Goal: Find specific page/section: Find specific page/section

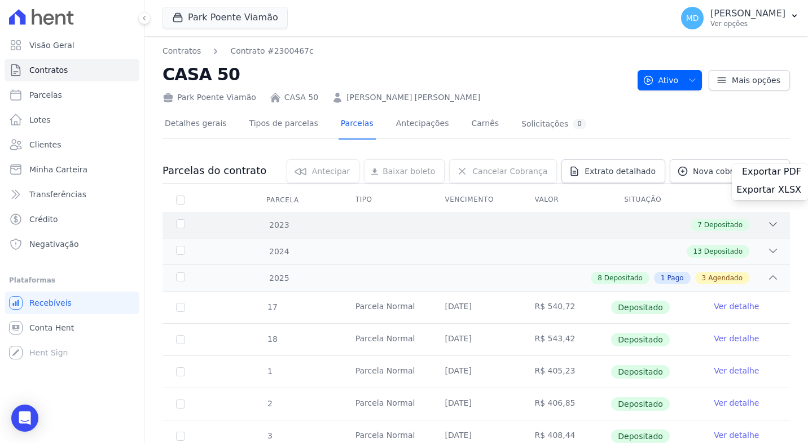
click at [737, 184] on link "Exportar XLSX" at bounding box center [770, 191] width 67 height 14
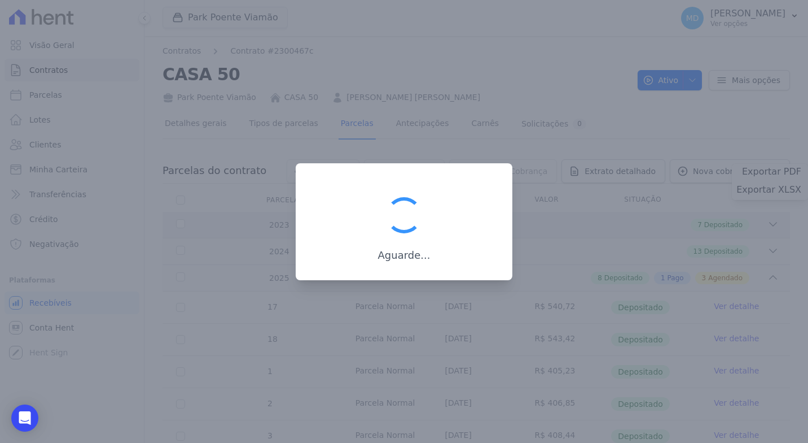
click at [737, 184] on link "Exportar XLSX" at bounding box center [770, 191] width 67 height 14
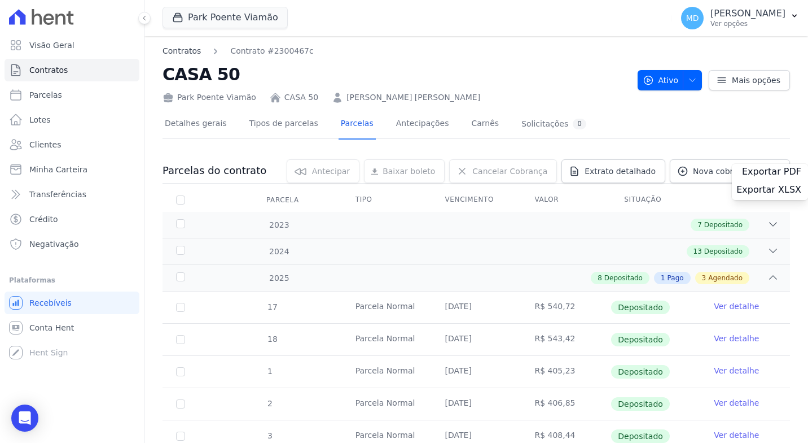
click at [185, 54] on link "Contratos" at bounding box center [182, 51] width 38 height 12
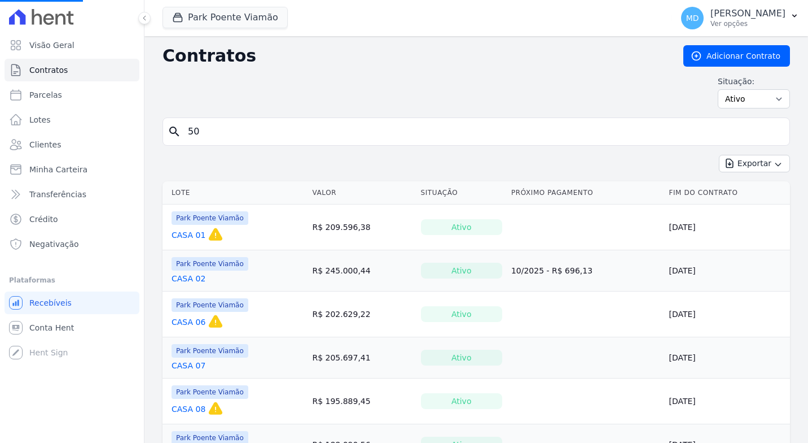
drag, startPoint x: 213, startPoint y: 135, endPoint x: 147, endPoint y: 134, distance: 66.6
drag, startPoint x: 222, startPoint y: 146, endPoint x: 226, endPoint y: 138, distance: 9.3
click at [222, 146] on form "search" at bounding box center [477, 135] width 628 height 37
click at [226, 137] on input "search" at bounding box center [483, 131] width 604 height 23
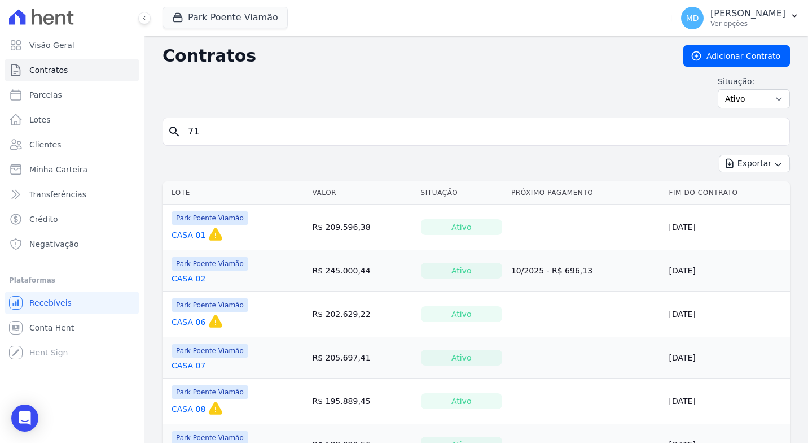
type input "71"
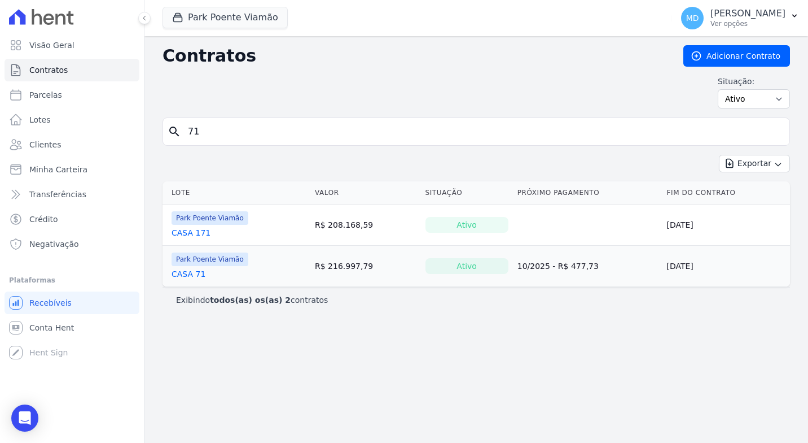
click at [191, 271] on link "CASA 71" at bounding box center [189, 273] width 34 height 11
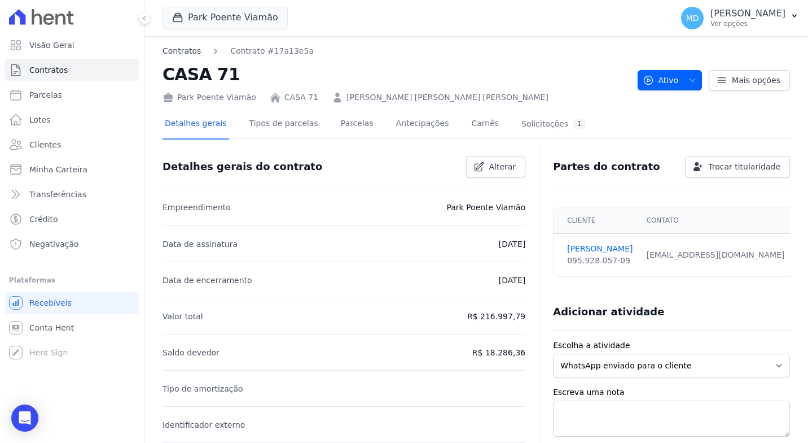
click at [185, 53] on link "Contratos" at bounding box center [182, 51] width 38 height 12
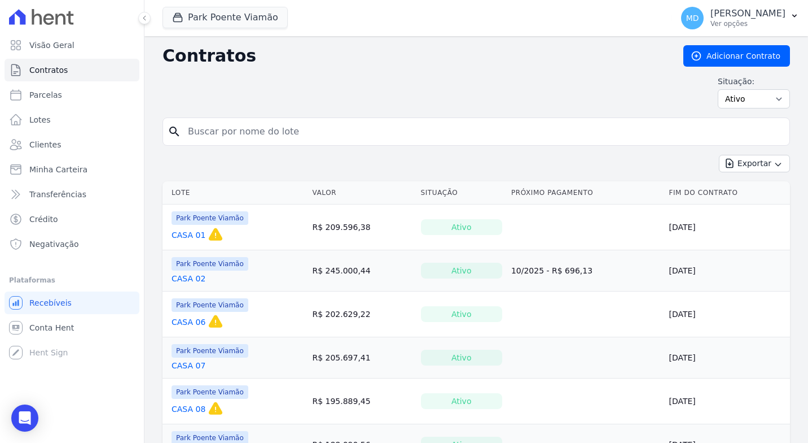
click at [206, 123] on input "search" at bounding box center [483, 131] width 604 height 23
type input "124"
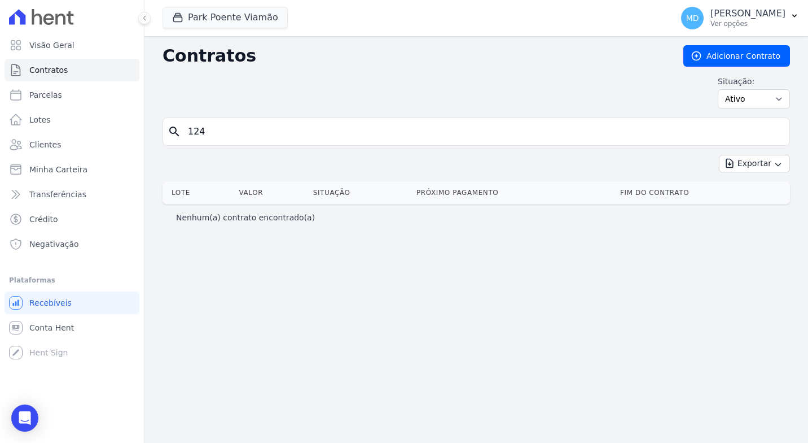
click at [249, 135] on input "124" at bounding box center [483, 131] width 604 height 23
click at [288, 136] on input "124" at bounding box center [483, 131] width 604 height 23
type input "1"
type input "140"
click at [169, 133] on icon "search" at bounding box center [175, 132] width 14 height 14
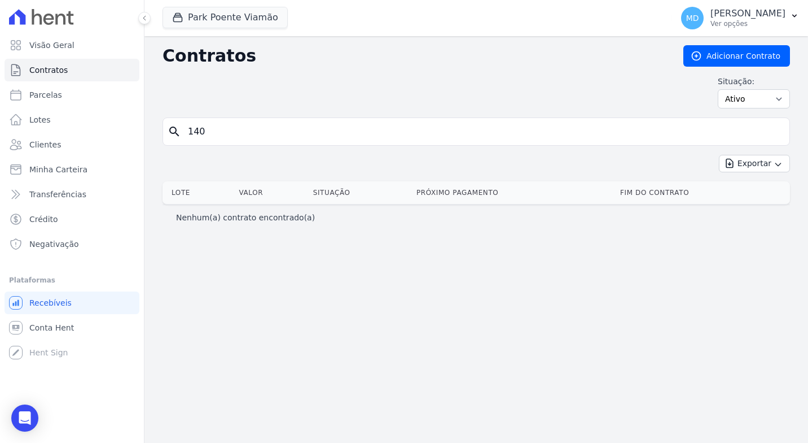
click at [173, 131] on icon "search" at bounding box center [175, 132] width 14 height 14
click at [181, 130] on icon "search" at bounding box center [175, 132] width 14 height 14
drag, startPoint x: 209, startPoint y: 128, endPoint x: 163, endPoint y: 130, distance: 46.4
click at [163, 130] on div "search 140" at bounding box center [477, 131] width 628 height 28
type input "140"
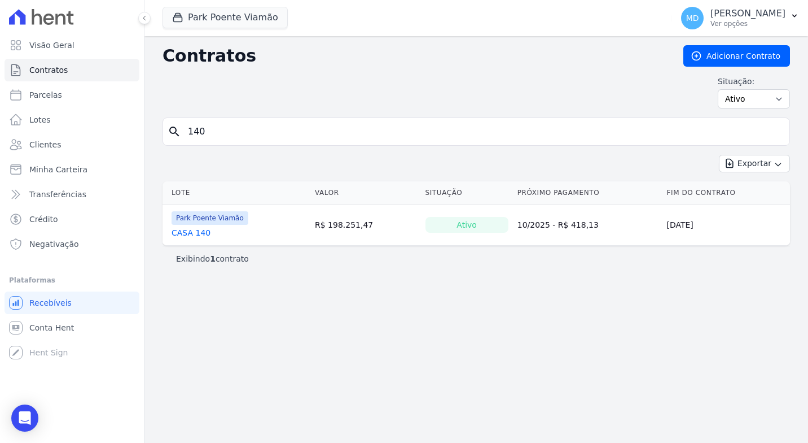
click at [189, 228] on link "CASA 140" at bounding box center [191, 232] width 39 height 11
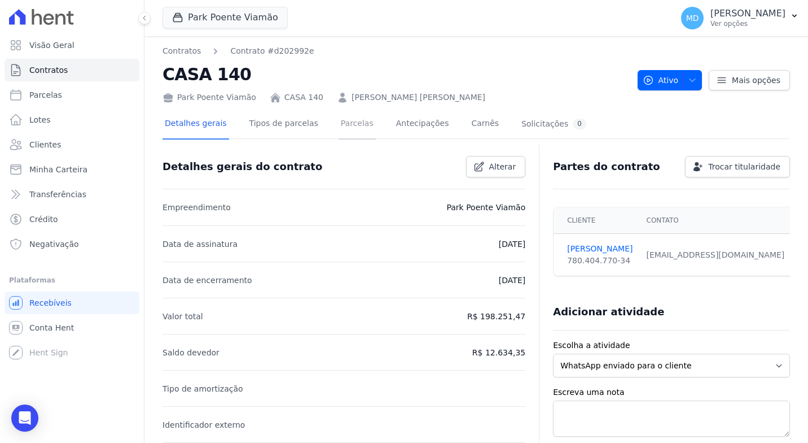
click at [353, 126] on link "Parcelas" at bounding box center [357, 125] width 37 height 30
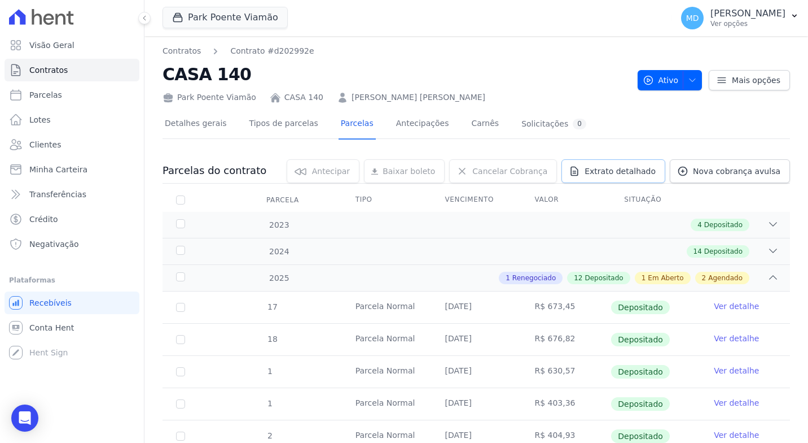
click at [578, 170] on icon at bounding box center [574, 171] width 7 height 8
click at [751, 188] on span "Exportar XLSX" at bounding box center [769, 189] width 65 height 11
click at [190, 51] on link "Contratos" at bounding box center [182, 51] width 38 height 12
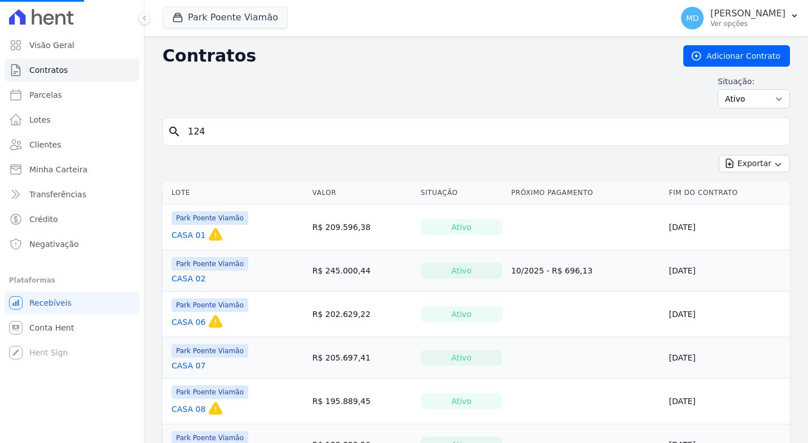
drag, startPoint x: 211, startPoint y: 134, endPoint x: 202, endPoint y: 134, distance: 9.0
click at [202, 134] on input "124" at bounding box center [483, 131] width 604 height 23
click at [202, 134] on input "search" at bounding box center [483, 131] width 604 height 23
type input "124"
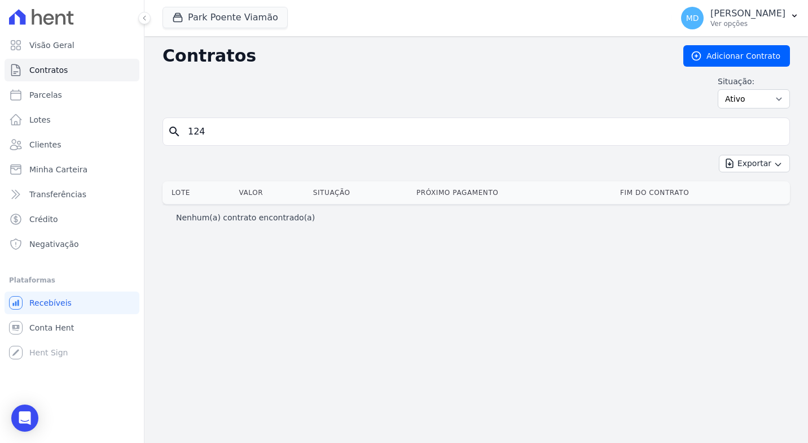
click at [202, 134] on input "124" at bounding box center [483, 131] width 604 height 23
click at [172, 134] on icon "search" at bounding box center [175, 132] width 14 height 14
click at [178, 130] on icon "search" at bounding box center [175, 132] width 14 height 14
click at [175, 130] on icon "search" at bounding box center [175, 132] width 14 height 14
click at [173, 130] on icon "search" at bounding box center [175, 132] width 14 height 14
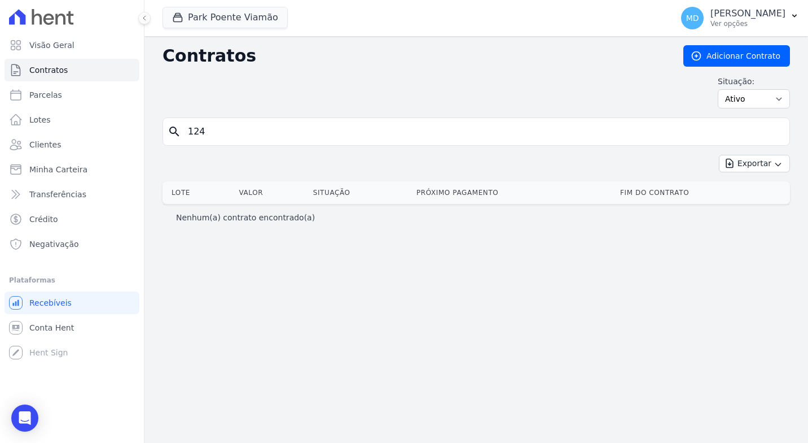
click at [464, 123] on input "124" at bounding box center [483, 131] width 604 height 23
drag, startPoint x: 212, startPoint y: 125, endPoint x: 139, endPoint y: 125, distance: 72.8
click at [141, 126] on div "Visão Geral Contratos [GEOGRAPHIC_DATA] Lotes Clientes Minha Carteira Transferê…" at bounding box center [404, 221] width 808 height 443
type input "228"
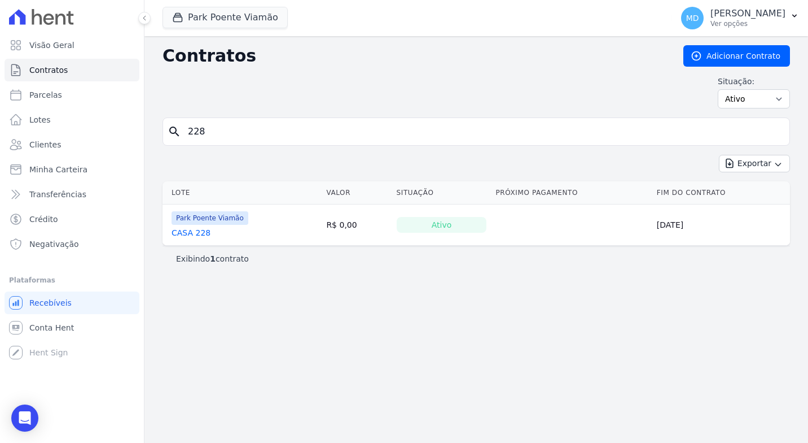
click at [203, 234] on link "CASA 228" at bounding box center [191, 232] width 39 height 11
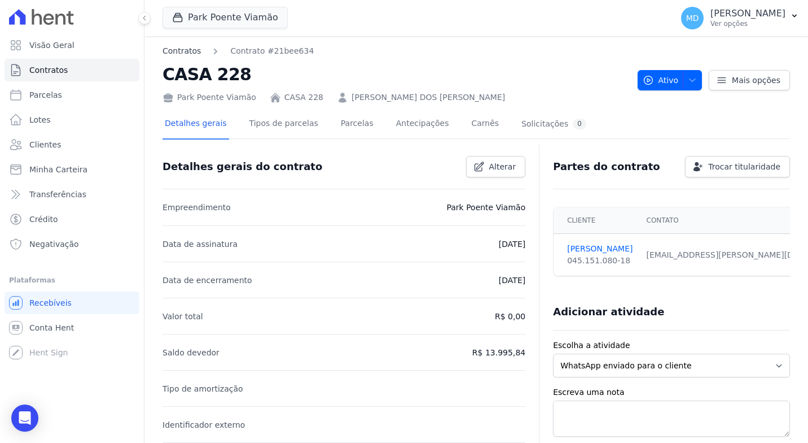
click at [177, 52] on link "Contratos" at bounding box center [182, 51] width 38 height 12
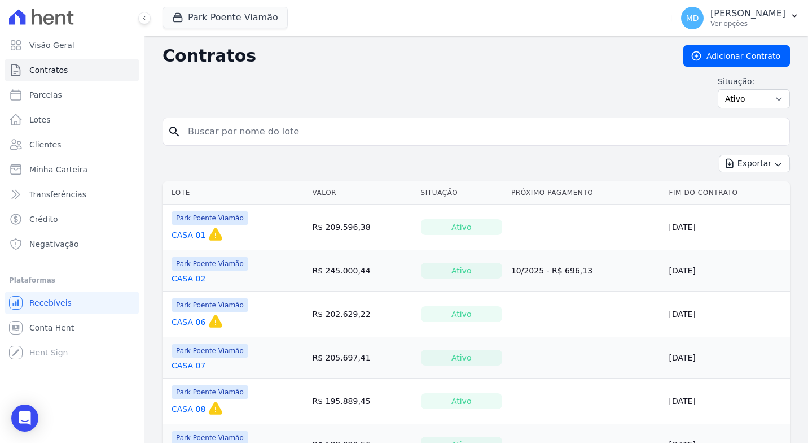
drag, startPoint x: 221, startPoint y: 137, endPoint x: 187, endPoint y: 135, distance: 33.9
type input "170"
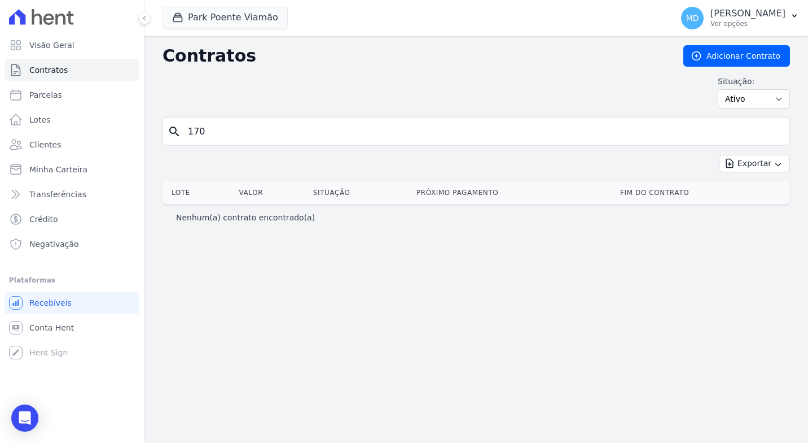
click at [258, 135] on input "170" at bounding box center [483, 131] width 604 height 23
click at [169, 132] on icon "search" at bounding box center [175, 132] width 14 height 14
click at [174, 132] on icon "search" at bounding box center [175, 132] width 14 height 14
click at [215, 130] on input "170" at bounding box center [483, 131] width 604 height 23
type input "1"
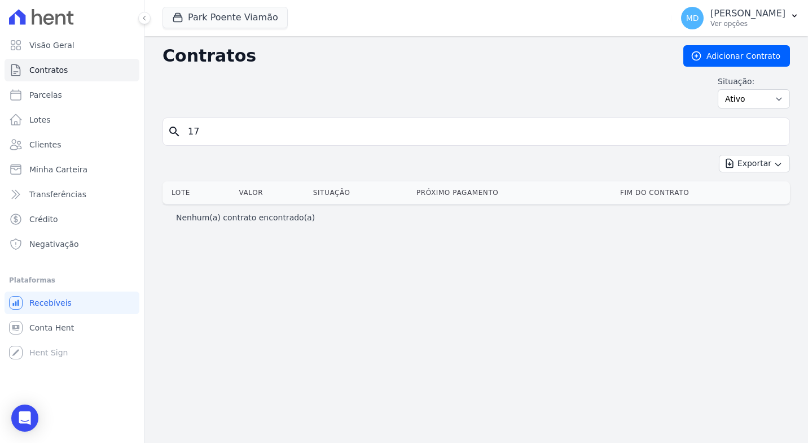
type input "170"
click at [170, 134] on icon "search" at bounding box center [175, 132] width 14 height 14
click at [170, 128] on icon "search" at bounding box center [175, 132] width 14 height 14
click at [212, 131] on input "170" at bounding box center [483, 131] width 604 height 23
type input "1"
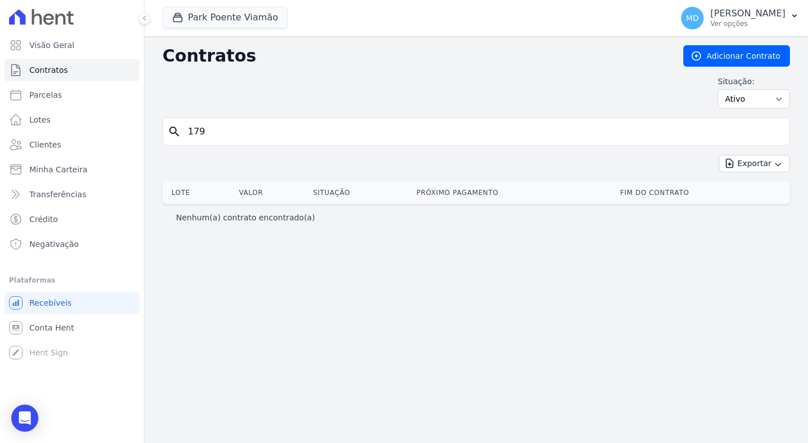
type input "179"
click at [220, 135] on input "179" at bounding box center [483, 131] width 604 height 23
click at [771, 135] on input "179" at bounding box center [483, 131] width 604 height 23
click at [776, 133] on input "179" at bounding box center [483, 131] width 604 height 23
type input "179"
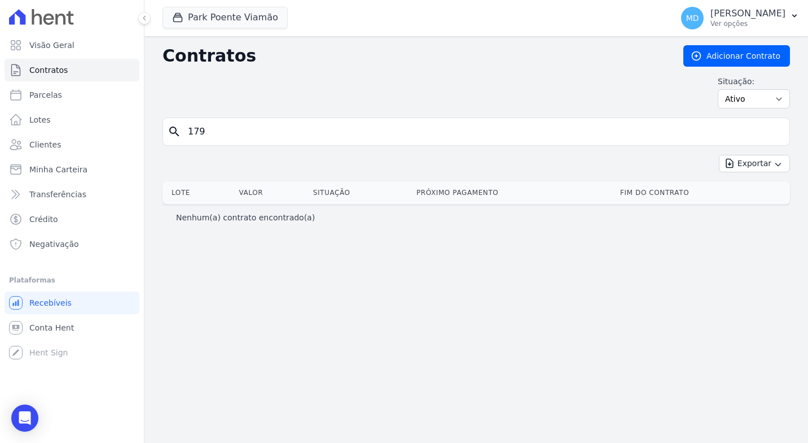
drag, startPoint x: 250, startPoint y: 131, endPoint x: 97, endPoint y: 131, distance: 153.0
click at [97, 131] on div "Visão Geral Contratos [GEOGRAPHIC_DATA] Lotes Clientes Minha Carteira Transferê…" at bounding box center [404, 221] width 808 height 443
type input "21"
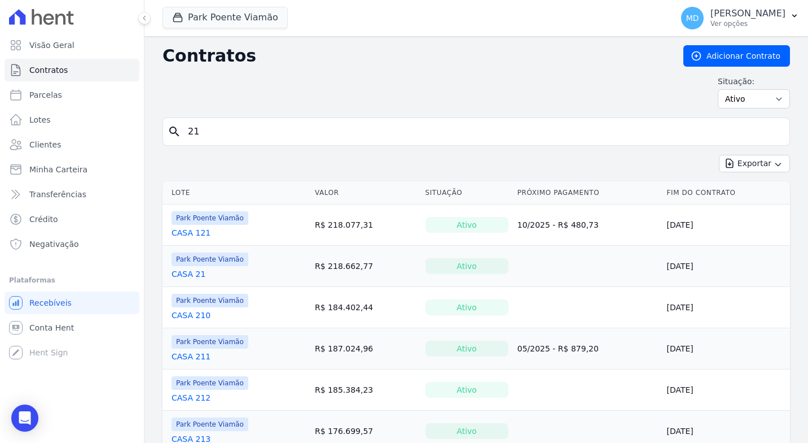
click at [198, 270] on link "CASA 21" at bounding box center [189, 273] width 34 height 11
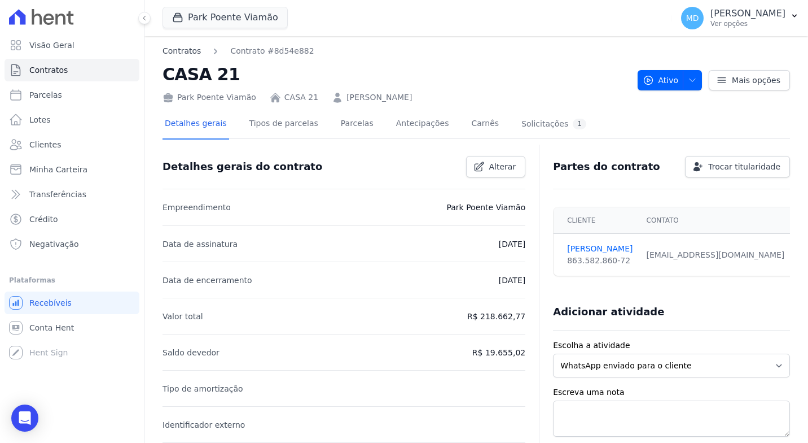
click at [181, 53] on link "Contratos" at bounding box center [182, 51] width 38 height 12
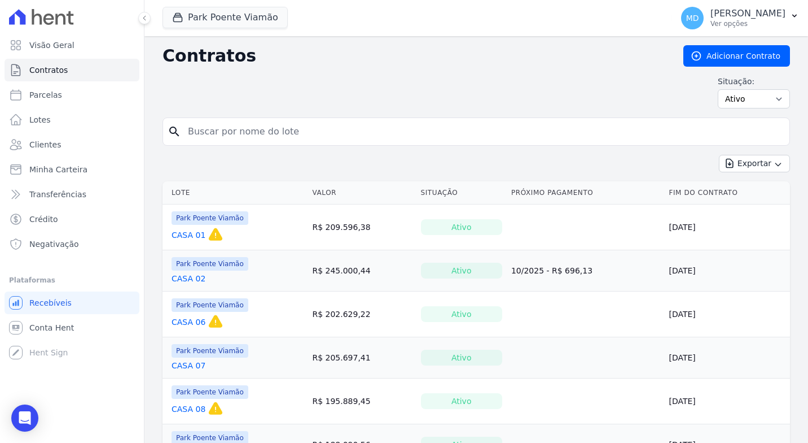
drag, startPoint x: 259, startPoint y: 122, endPoint x: 174, endPoint y: 122, distance: 84.7
click at [174, 122] on div "search" at bounding box center [477, 131] width 628 height 28
type input "212"
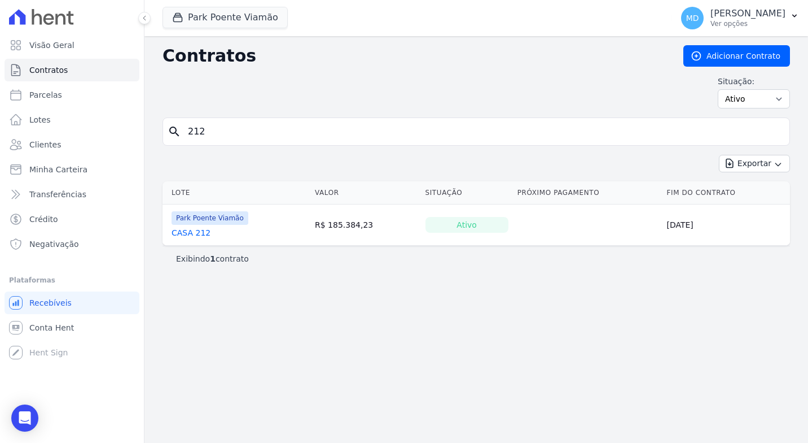
click at [198, 229] on link "CASA 212" at bounding box center [191, 232] width 39 height 11
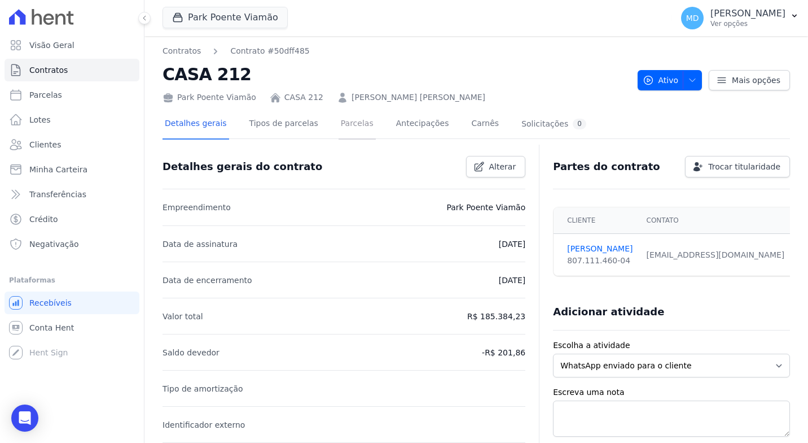
click at [353, 121] on link "Parcelas" at bounding box center [357, 125] width 37 height 30
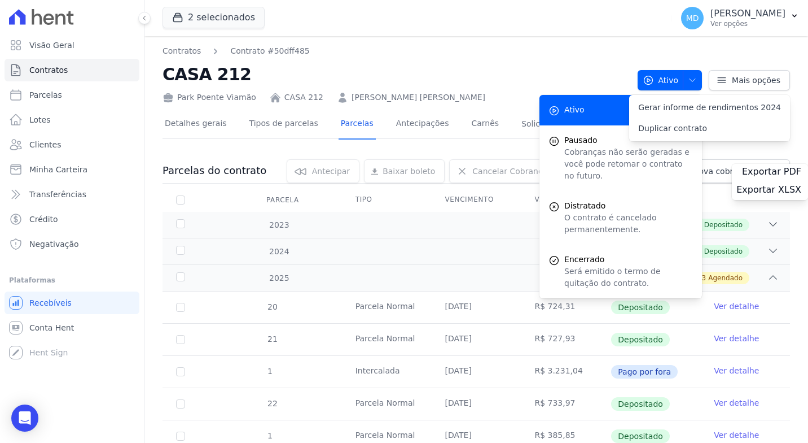
click at [346, 126] on link "Parcelas" at bounding box center [357, 125] width 37 height 30
click at [589, 170] on div "Pausado Cobranças não serão geradas e você pode retomar o contrato no futuro." at bounding box center [621, 157] width 163 height 65
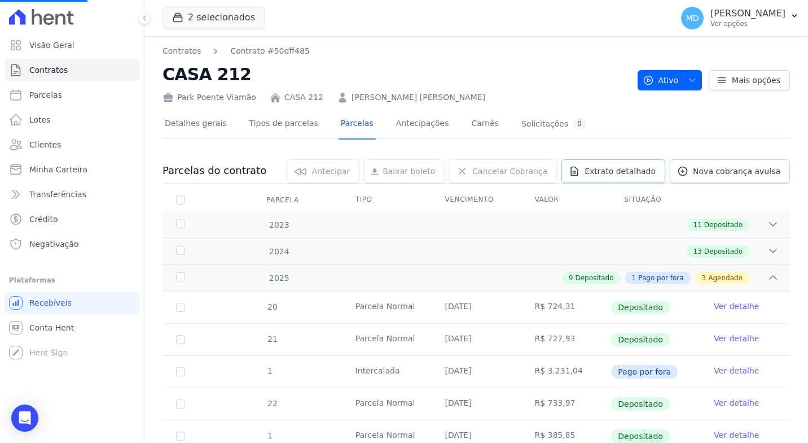
click at [589, 170] on link "Extrato detalhado" at bounding box center [614, 171] width 104 height 24
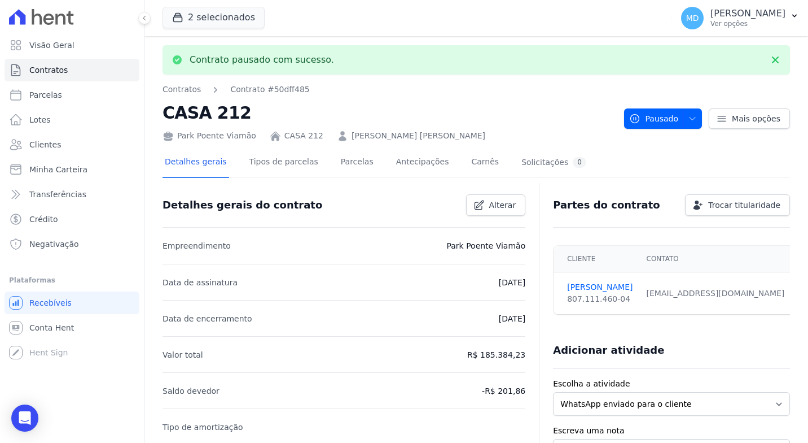
click at [779, 185] on div "Partes do contrato Trocar titularidade" at bounding box center [667, 200] width 246 height 30
click at [346, 168] on link "Parcelas" at bounding box center [357, 163] width 37 height 30
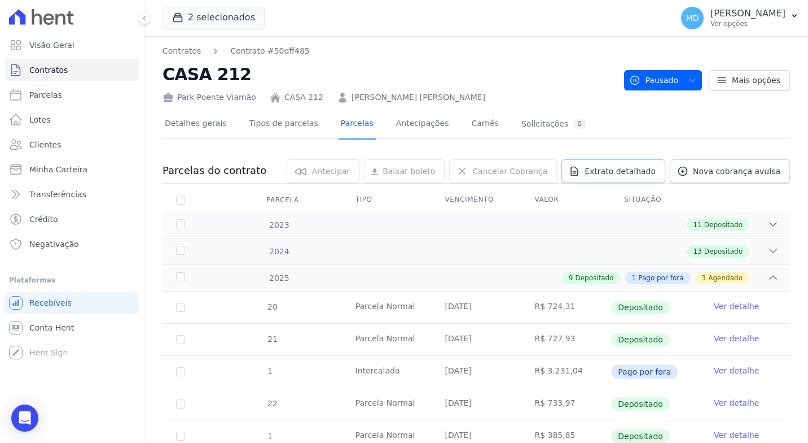
click at [595, 167] on span "Extrato detalhado" at bounding box center [620, 170] width 71 height 11
click at [757, 191] on span "Exportar XLSX" at bounding box center [769, 189] width 65 height 11
click at [186, 48] on link "Contratos" at bounding box center [182, 51] width 38 height 12
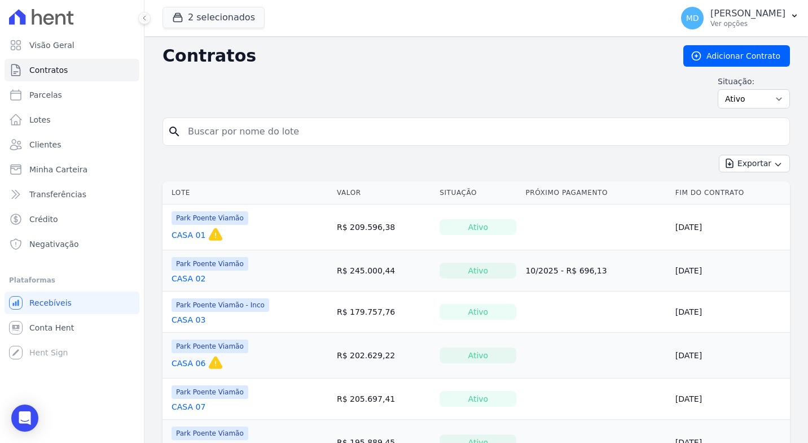
click at [252, 134] on input "search" at bounding box center [483, 131] width 604 height 23
type input "69"
